Goal: Task Accomplishment & Management: Complete application form

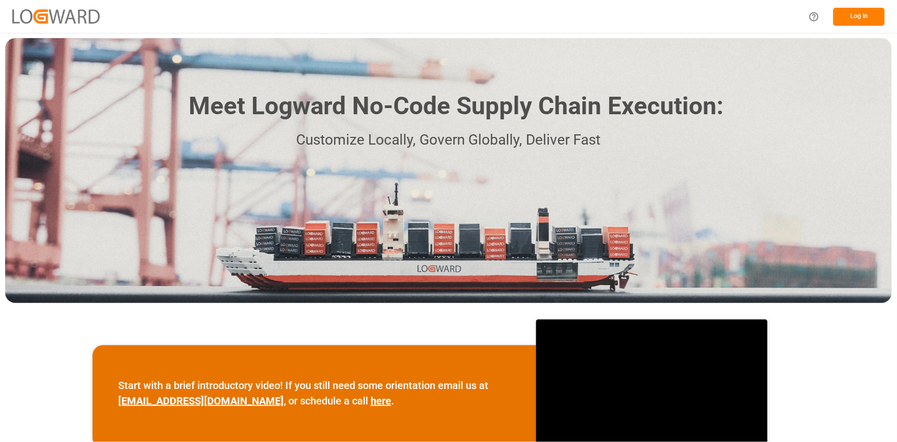
click at [846, 15] on button "Log In" at bounding box center [858, 17] width 51 height 18
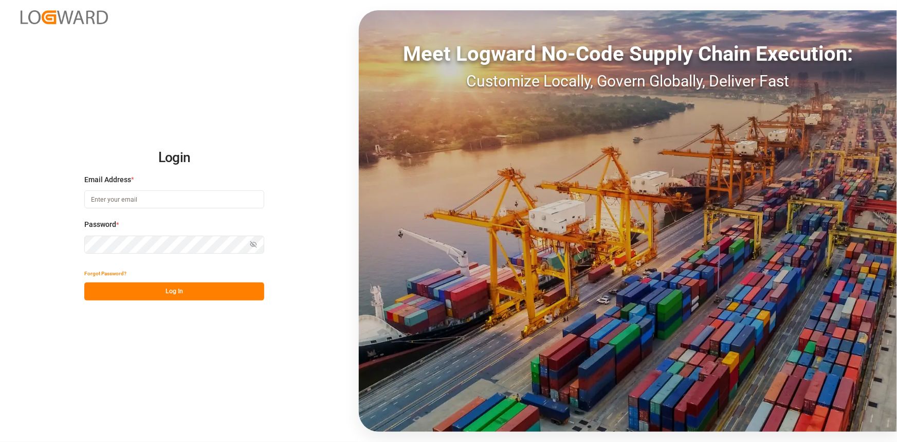
type input "[EMAIL_ADDRESS][DOMAIN_NAME]"
click at [151, 283] on button "Log In" at bounding box center [174, 291] width 180 height 18
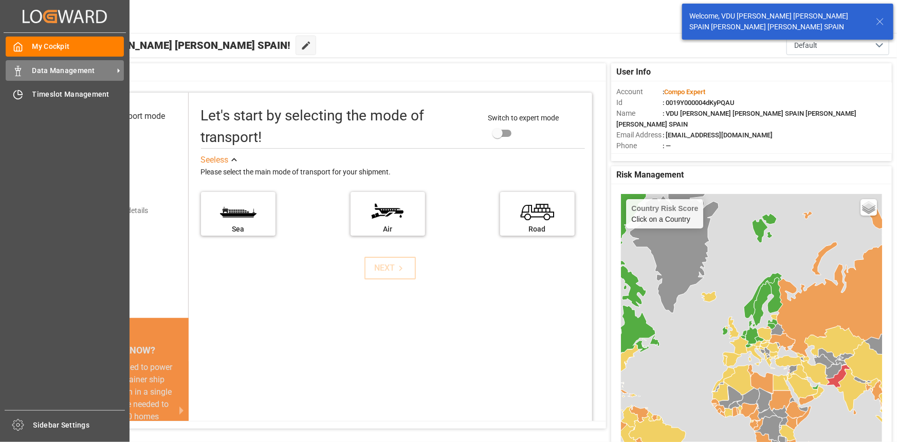
click at [26, 77] on div "Data Management Data Management" at bounding box center [65, 70] width 118 height 20
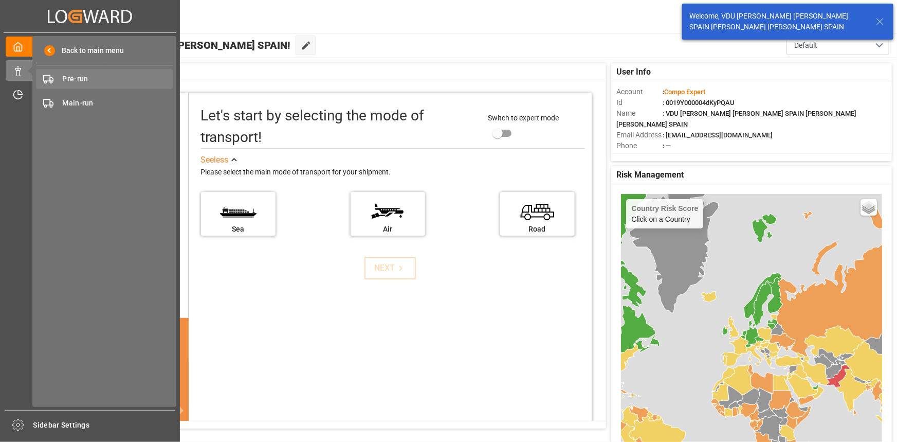
click at [70, 80] on span "Pre-run" at bounding box center [118, 79] width 111 height 11
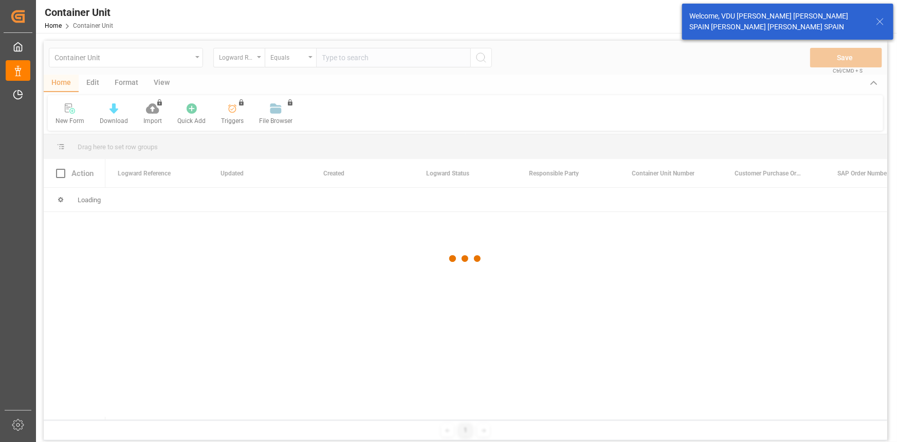
click at [244, 54] on div at bounding box center [466, 258] width 844 height 435
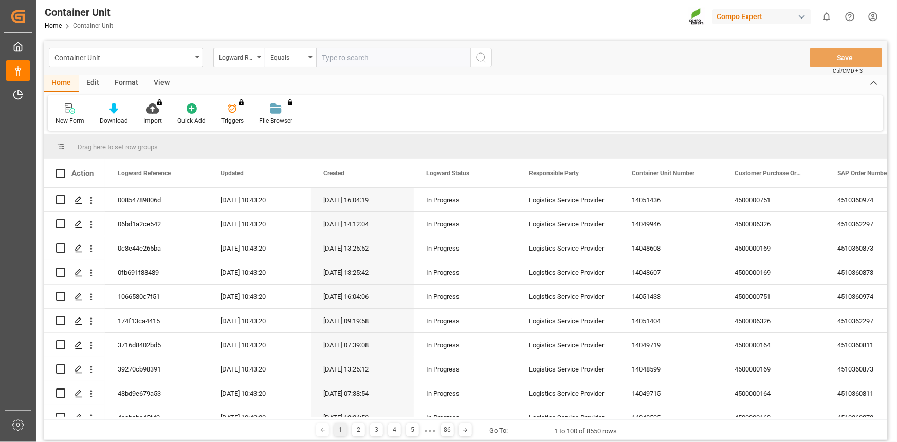
click at [241, 60] on div "Logward Reference" at bounding box center [236, 56] width 35 height 12
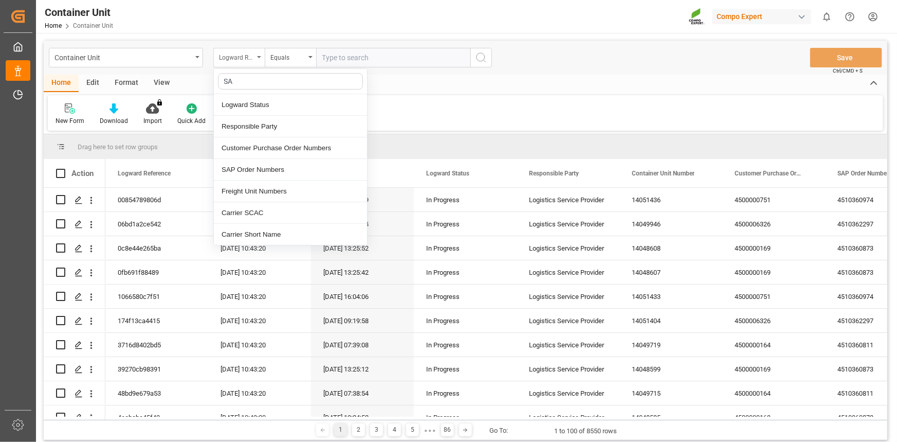
type input "SAP"
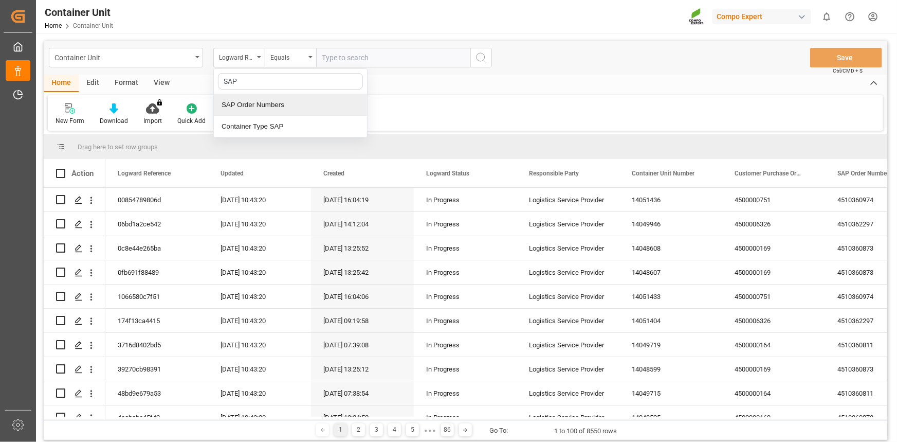
click at [280, 107] on div "SAP Order Numbers" at bounding box center [290, 105] width 153 height 22
click at [378, 48] on input "text" at bounding box center [393, 58] width 154 height 20
paste input "4510362829"
type input "4510362829"
click at [312, 59] on div "Equals" at bounding box center [290, 58] width 51 height 20
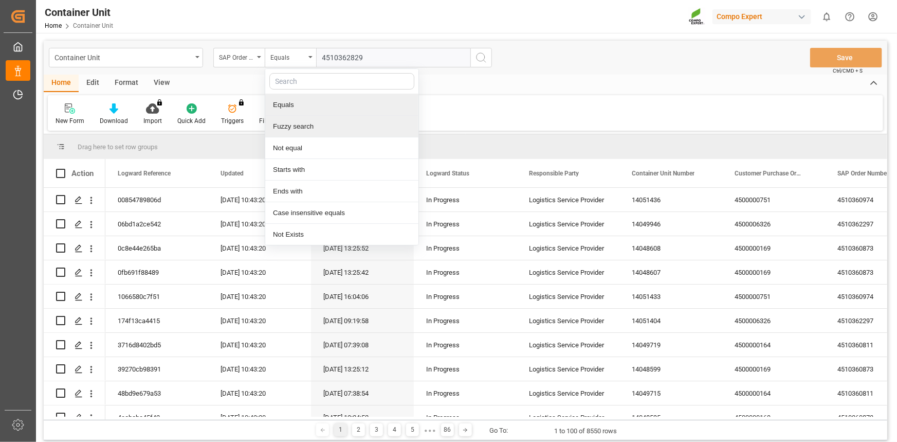
click at [308, 127] on div "Fuzzy search" at bounding box center [341, 127] width 153 height 22
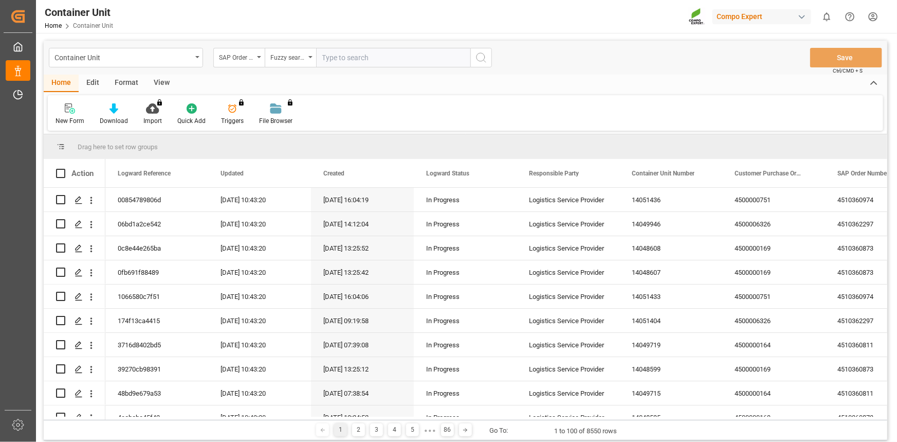
click at [358, 60] on input "text" at bounding box center [393, 58] width 154 height 20
paste input "4510362829"
type input "4510362829"
click at [488, 59] on button "search button" at bounding box center [481, 58] width 22 height 20
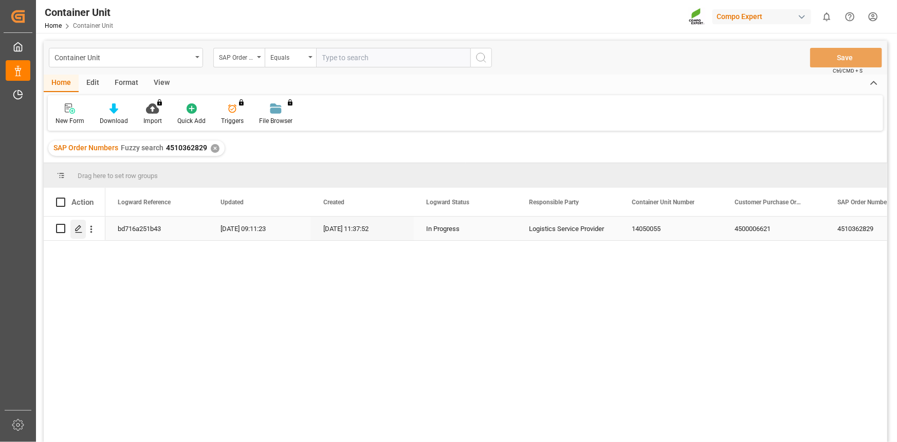
click at [79, 234] on div "Press SPACE to select this row." at bounding box center [77, 229] width 15 height 19
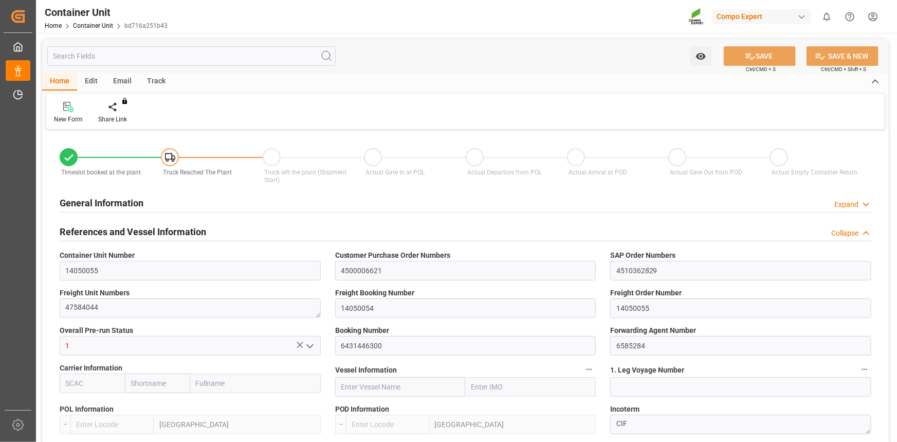
type input "ESVLC"
type input "MYPKG"
type input "7"
type input "0"
type input "7"
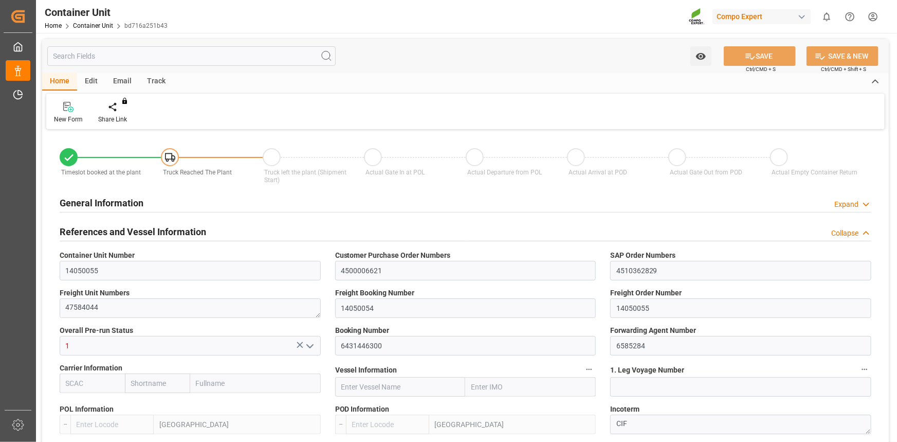
type input "0"
type input "20"
type input "24576"
type input "29.07.2025 11:37"
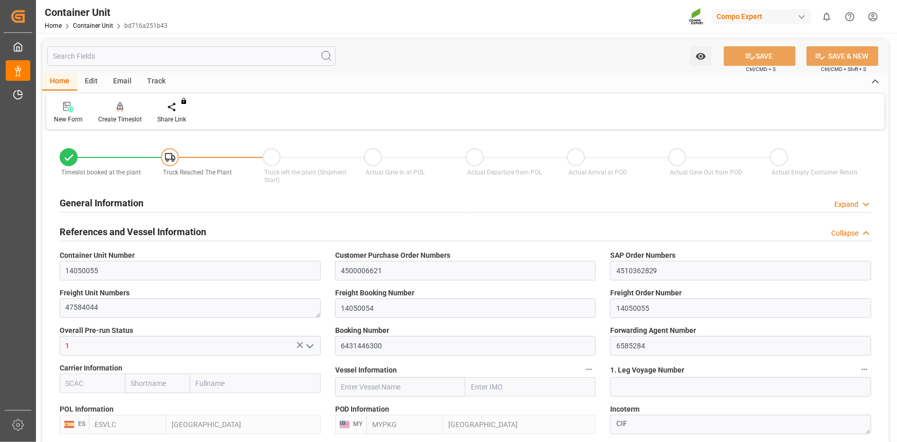
type input "22.09.2025"
click at [131, 119] on div "Create Timeslot" at bounding box center [120, 119] width 44 height 9
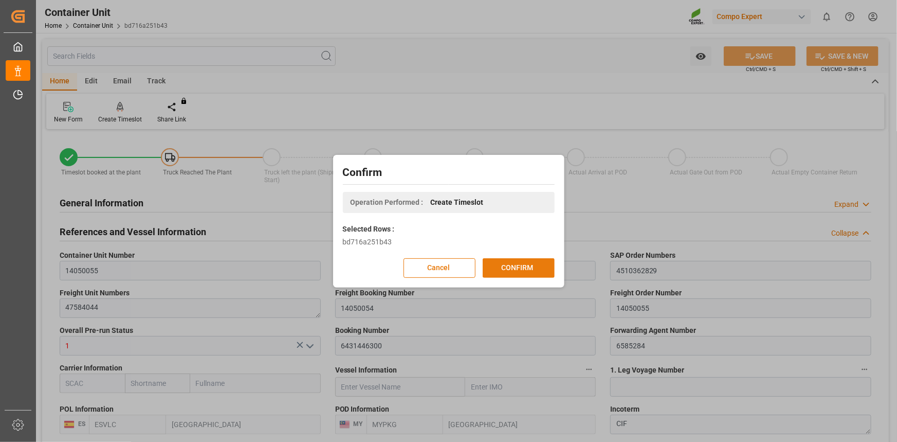
click at [518, 276] on button "CONFIRM" at bounding box center [519, 268] width 72 height 20
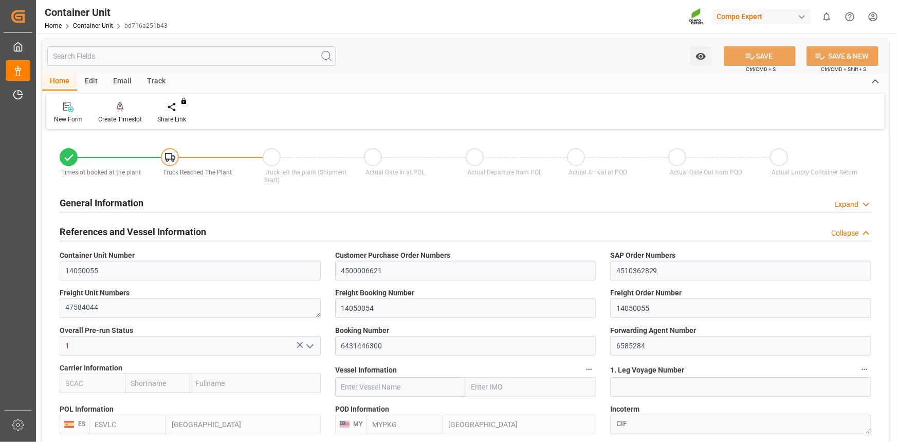
type input "ESVLC"
type input "MYPKG"
type input "7"
type input "0"
type input "7"
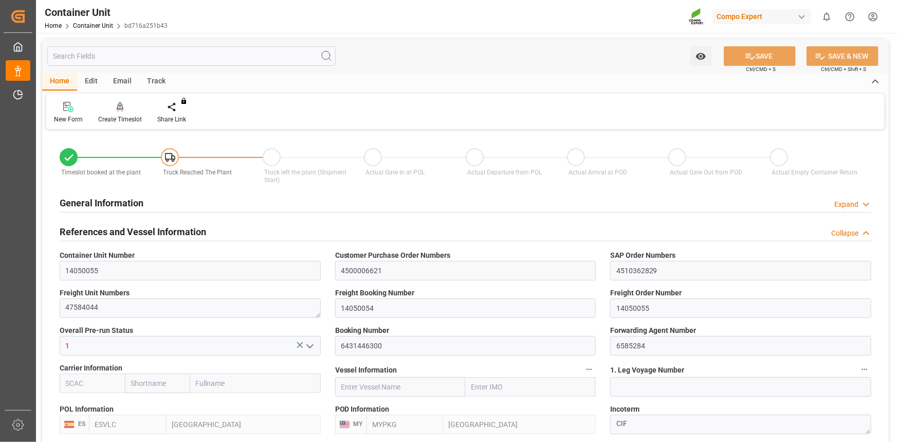
type input "0"
type input "20"
type input "24576"
type input "29.07.2025 11:37"
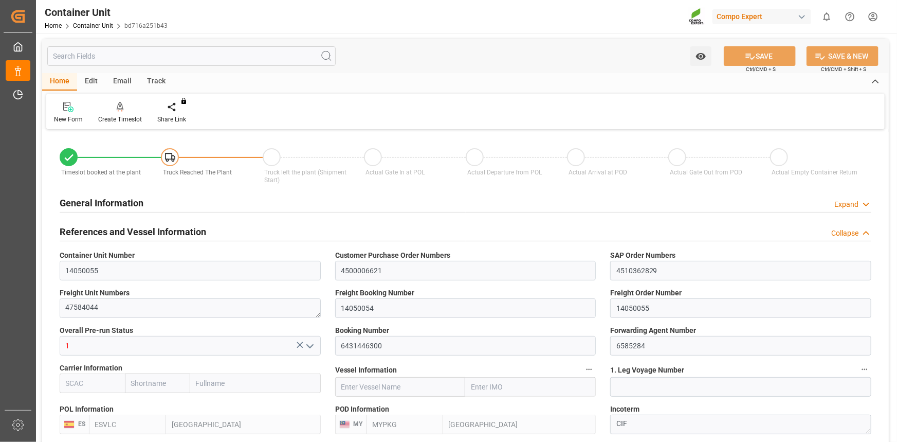
type input "22.09.2025"
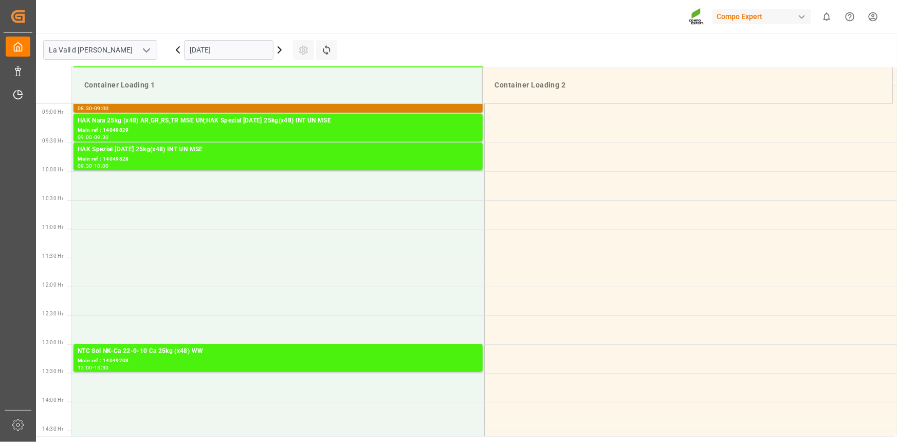
scroll to position [569, 0]
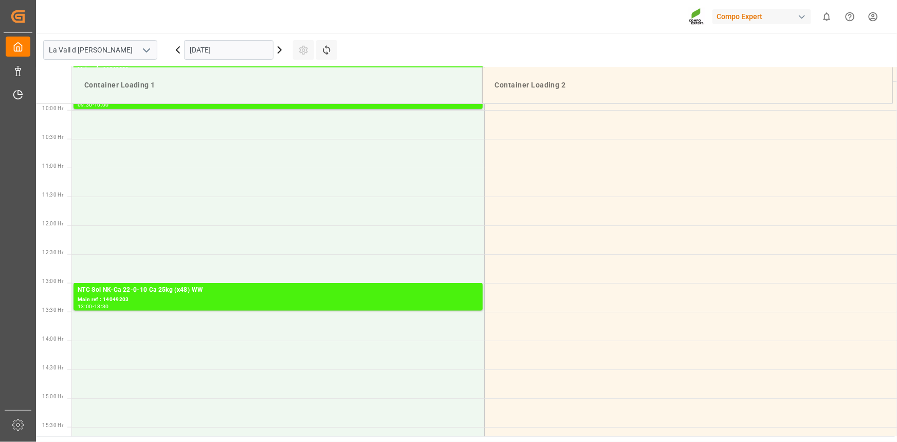
click at [245, 48] on input "25.09.2025" at bounding box center [228, 50] width 89 height 20
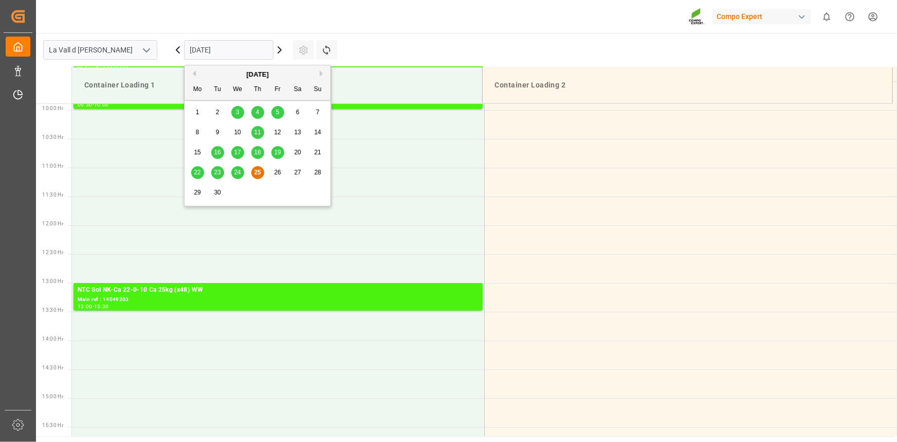
click at [317, 75] on div "September 2025" at bounding box center [258, 74] width 146 height 10
click at [322, 74] on button "Next Month" at bounding box center [323, 73] width 6 height 6
click at [196, 132] on span "6" at bounding box center [198, 132] width 4 height 7
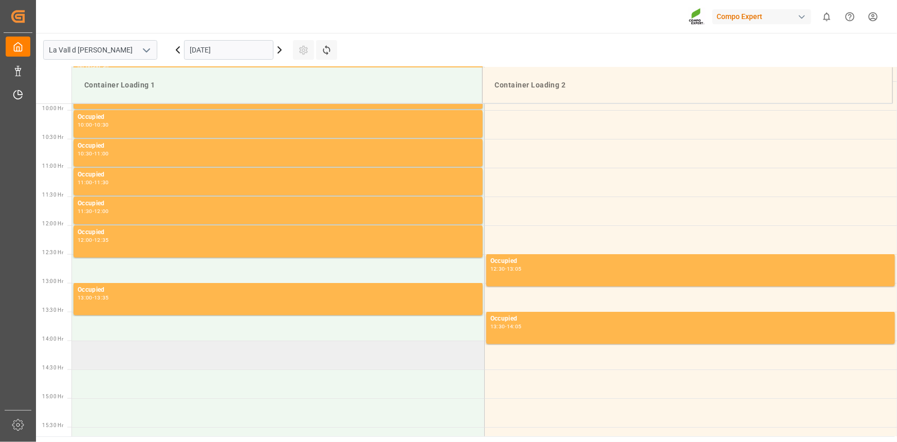
click at [128, 348] on td at bounding box center [278, 354] width 412 height 29
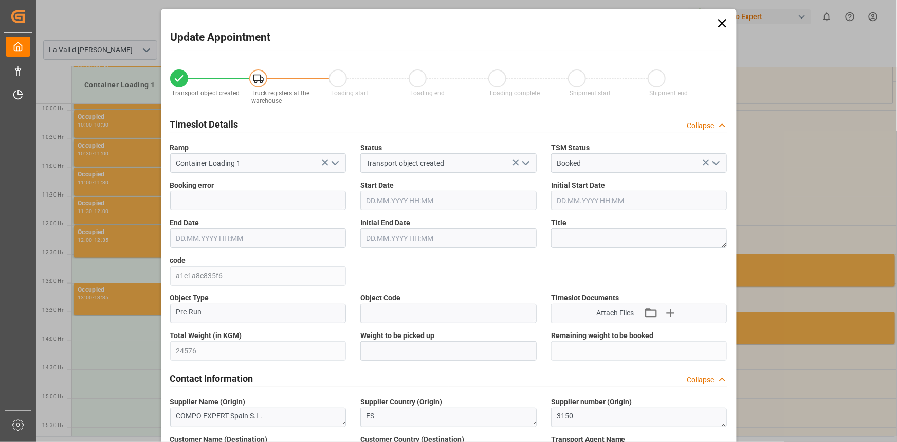
type input "06.10.2025 14:00"
type input "06.10.2025 14:30"
type input "29.07.2025 11:37"
type input "25.09.2025 08:44"
click at [378, 355] on input "text" at bounding box center [448, 351] width 176 height 20
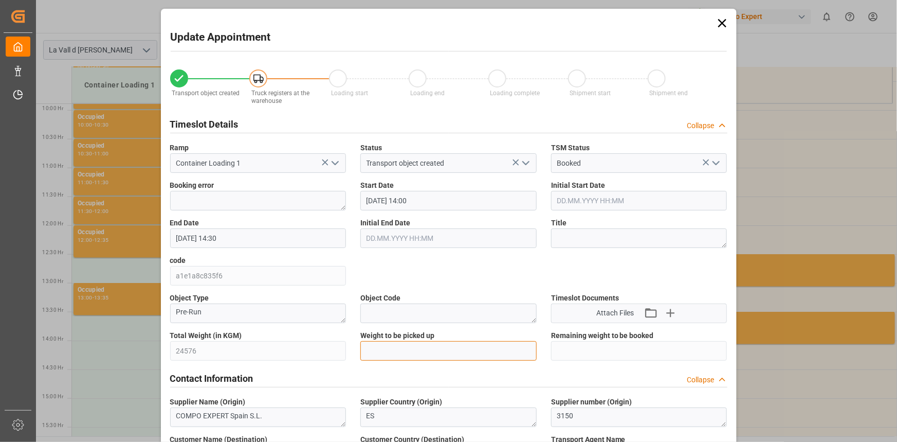
paste input "24576"
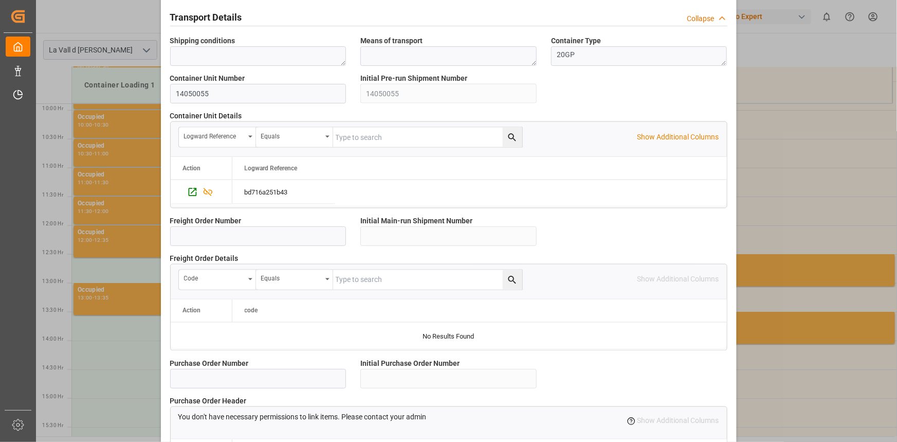
scroll to position [914, 0]
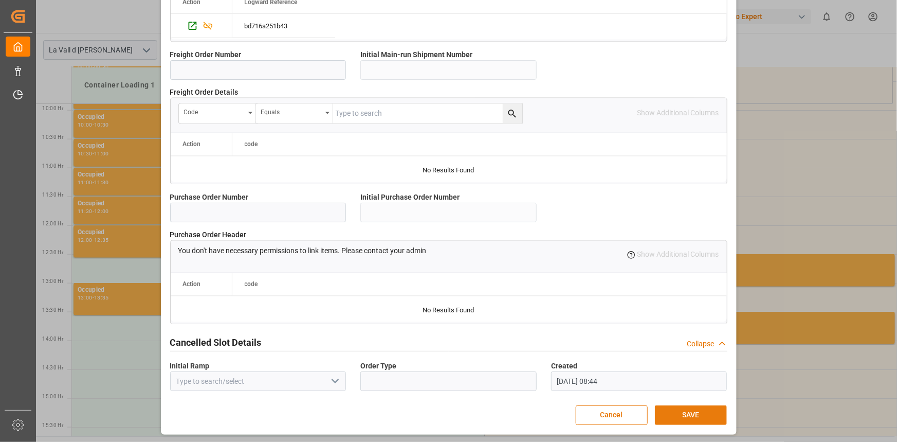
type input "24576"
click at [704, 411] on button "SAVE" at bounding box center [691, 415] width 72 height 20
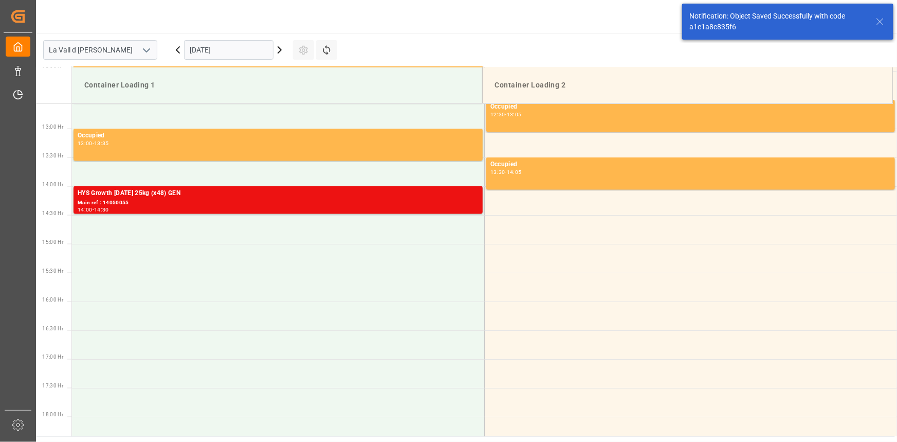
scroll to position [741, 0]
